Goal: Check status

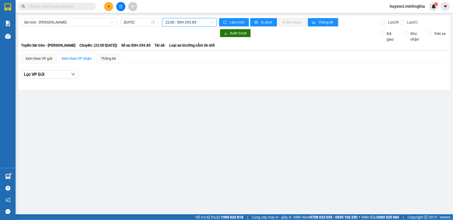
click at [185, 21] on span "22:00 - 50H-293.85" at bounding box center [189, 22] width 48 height 8
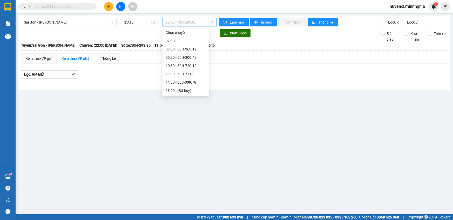
click at [189, 129] on div "21:30 - 86H-021.24" at bounding box center [185, 132] width 40 height 6
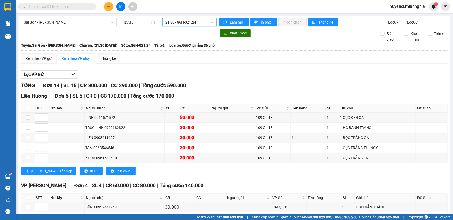
click at [191, 22] on span "21:30 - 86H-021.24" at bounding box center [189, 22] width 48 height 8
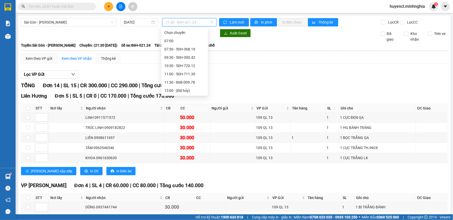
click at [190, 138] on div "22:00 - 50H-293.85" at bounding box center [184, 141] width 40 height 6
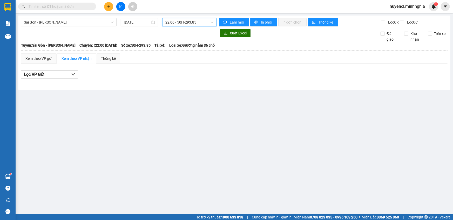
click at [174, 17] on div "[GEOGRAPHIC_DATA] - Phan Rí [DATE] 22:00 22:00 - 50H-293.85 Làm mới In phơi In …" at bounding box center [234, 53] width 432 height 74
click at [181, 25] on span "22:00 - 50H-293.85" at bounding box center [189, 22] width 48 height 8
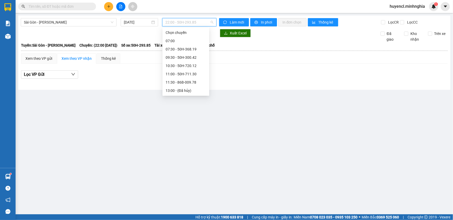
click at [189, 129] on div "21:30 - 86H-021.24" at bounding box center [185, 132] width 40 height 6
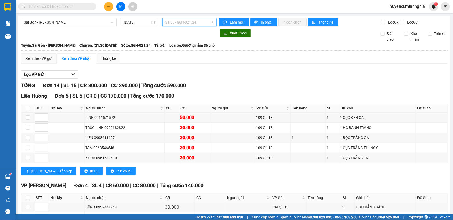
click at [182, 22] on span "21:30 - 86H-021.24" at bounding box center [189, 22] width 48 height 8
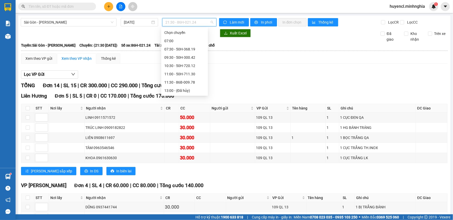
click at [184, 138] on div "22:00 - 50H-293.85" at bounding box center [184, 141] width 40 height 6
